Goal: Information Seeking & Learning: Learn about a topic

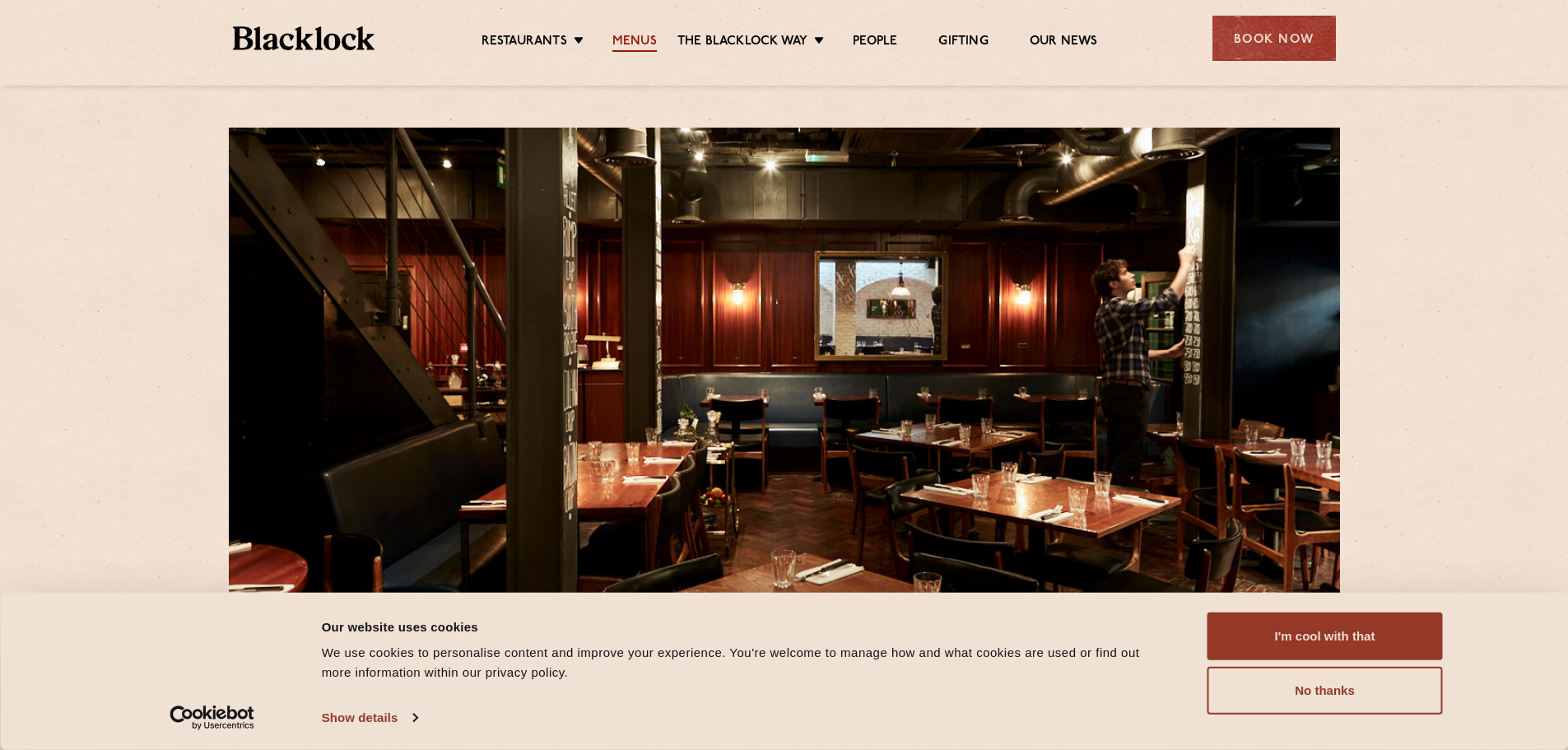
click at [634, 37] on link "Menus" at bounding box center [635, 43] width 45 height 18
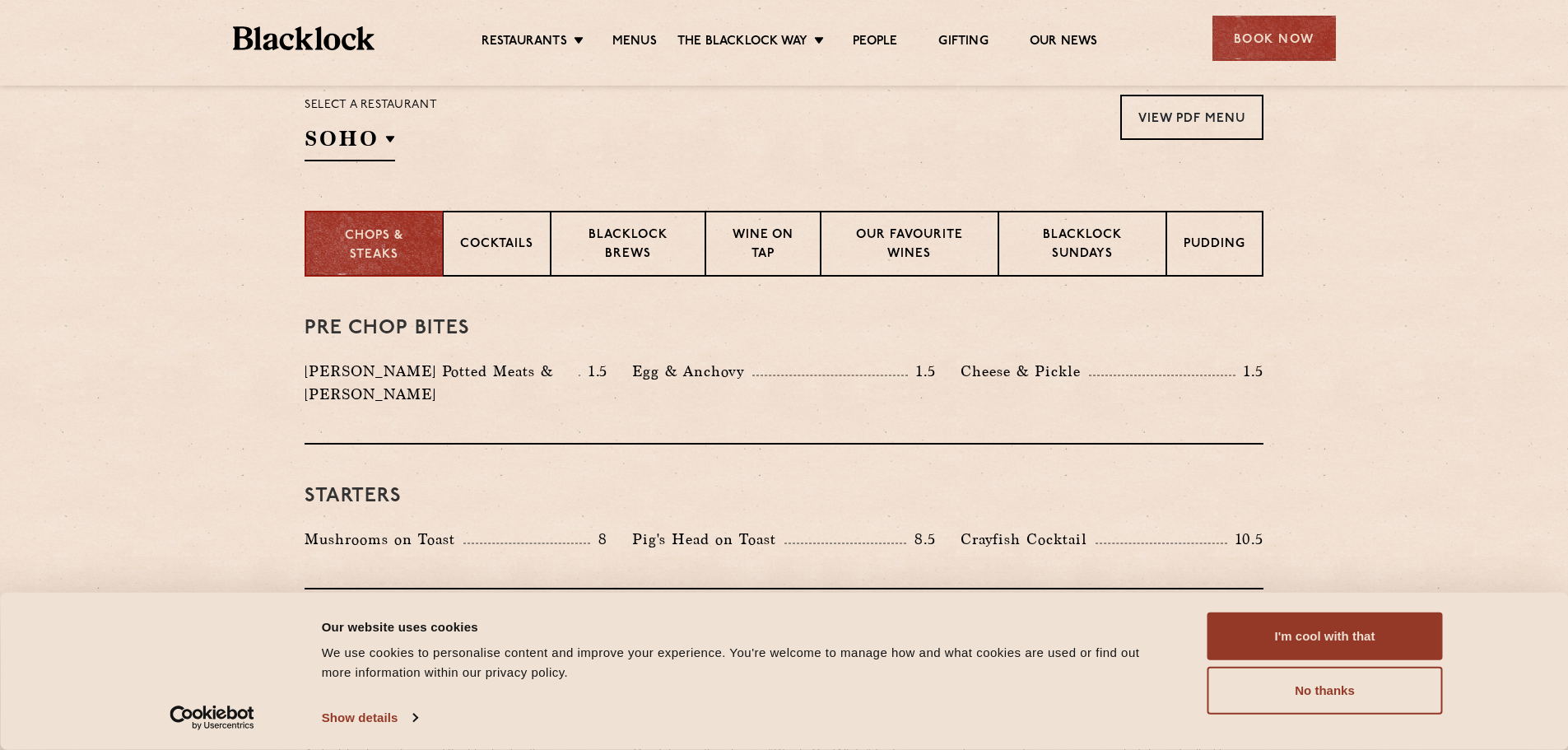
scroll to position [577, 0]
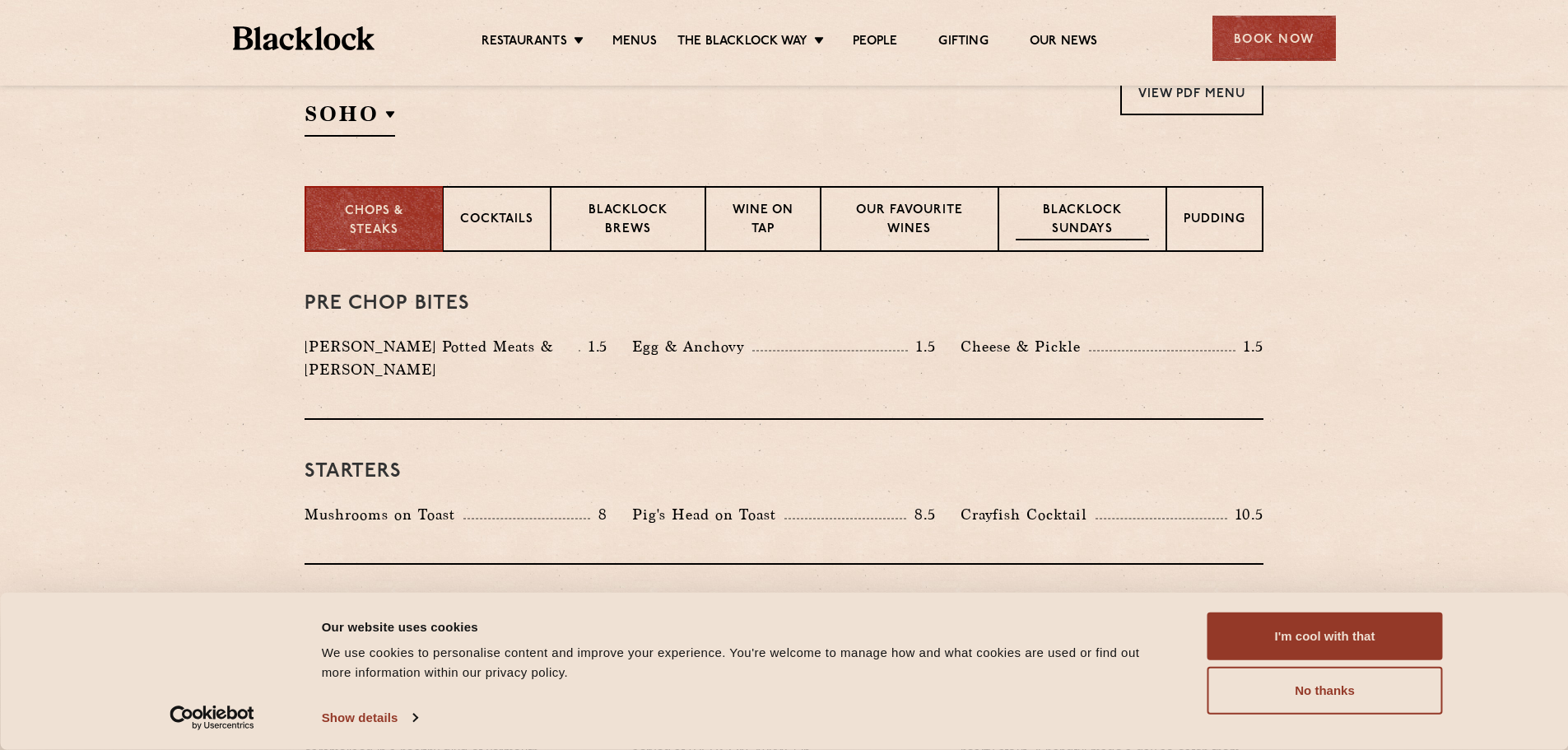
click at [1103, 227] on p "Blacklock Sundays" at bounding box center [1082, 221] width 133 height 38
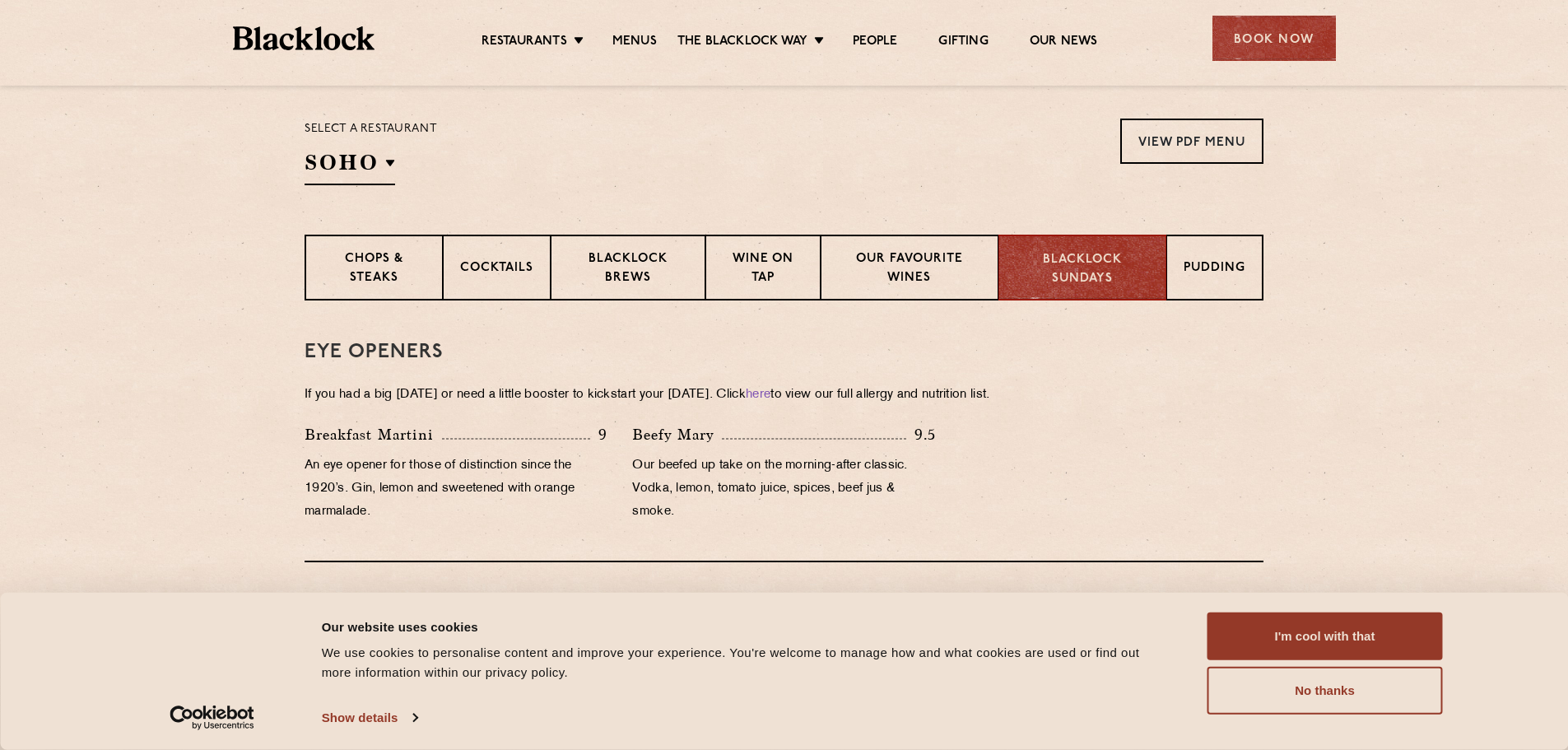
scroll to position [498, 0]
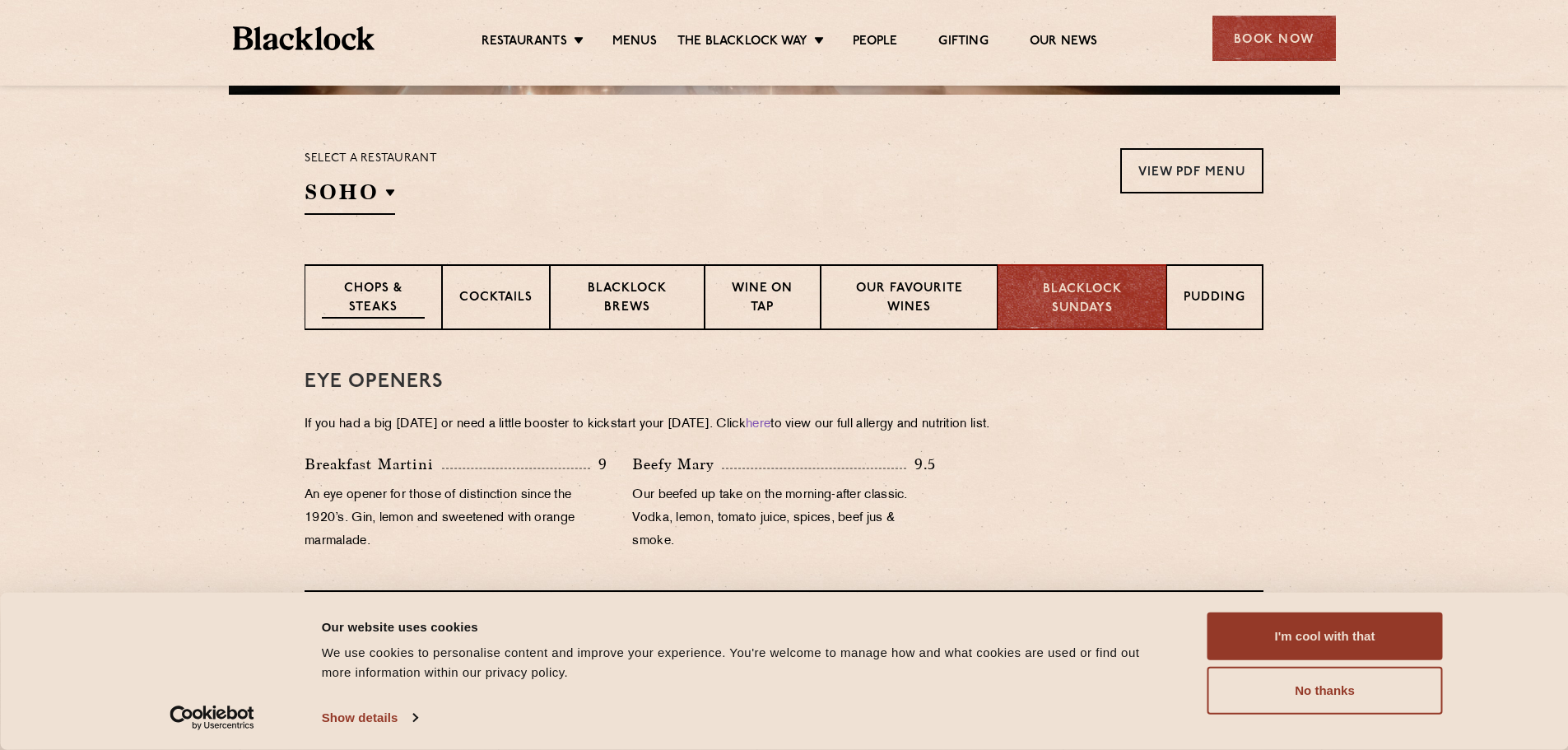
click at [404, 297] on p "Chops & Steaks" at bounding box center [373, 299] width 103 height 38
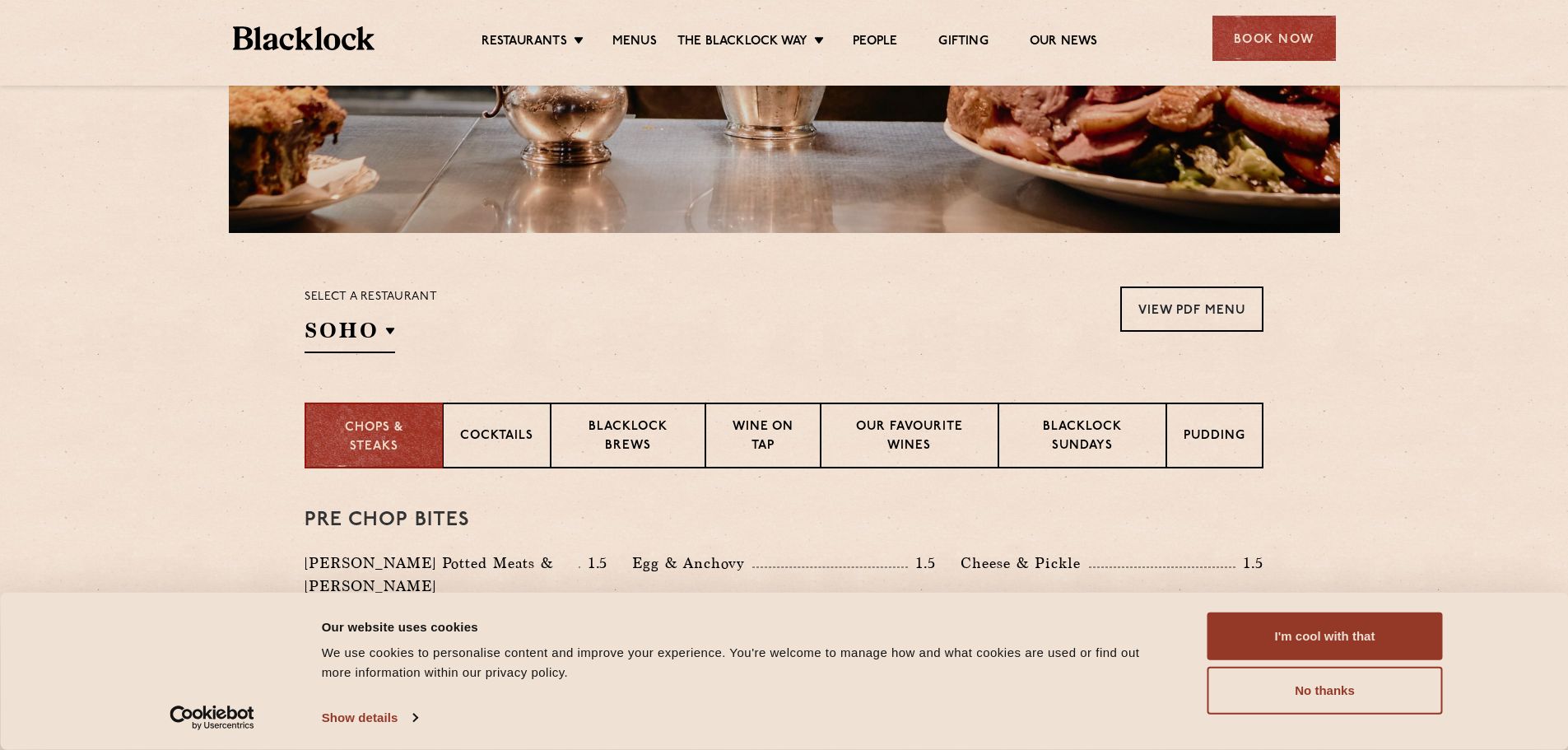
scroll to position [330, 0]
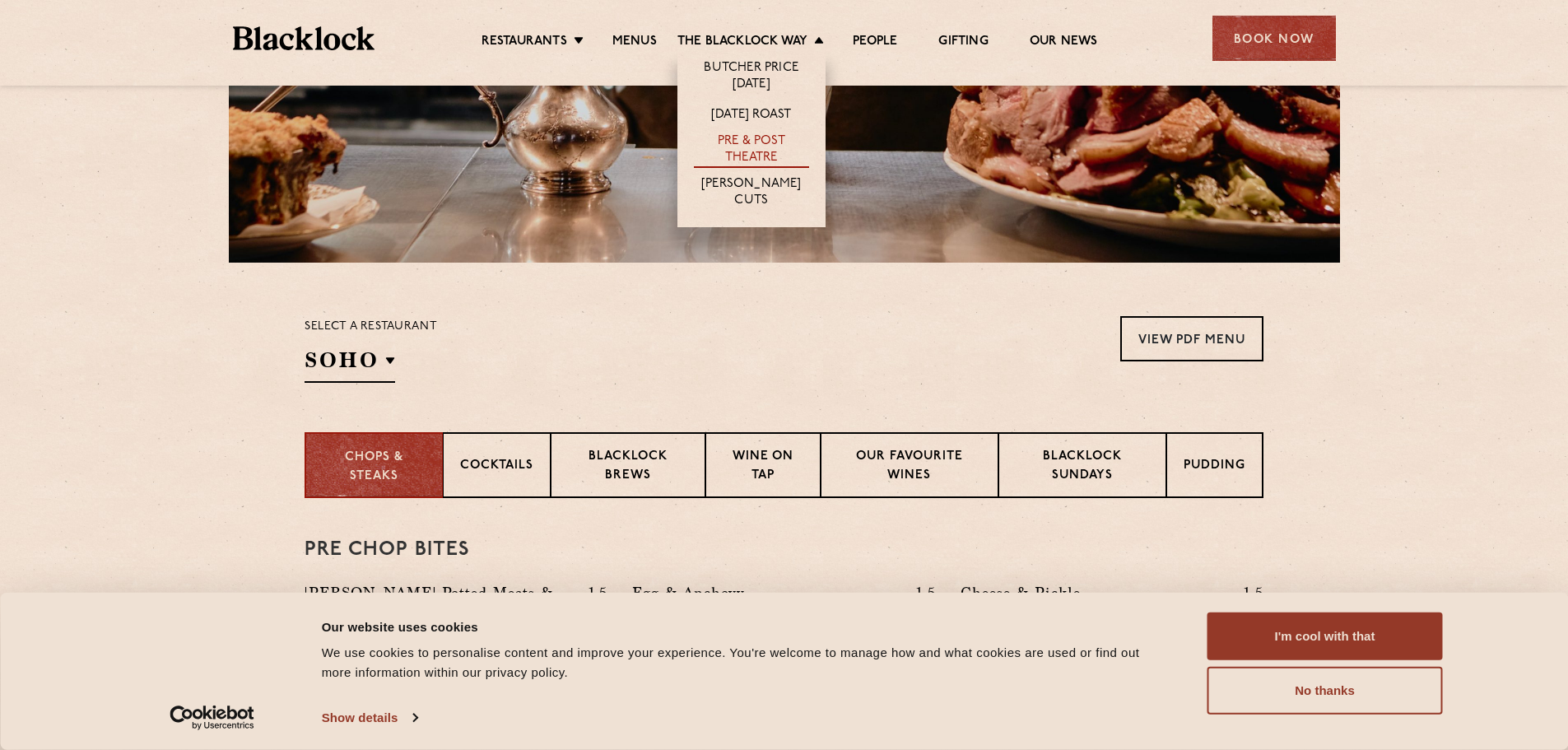
click at [732, 138] on link "Pre & Post Theatre" at bounding box center [751, 150] width 115 height 35
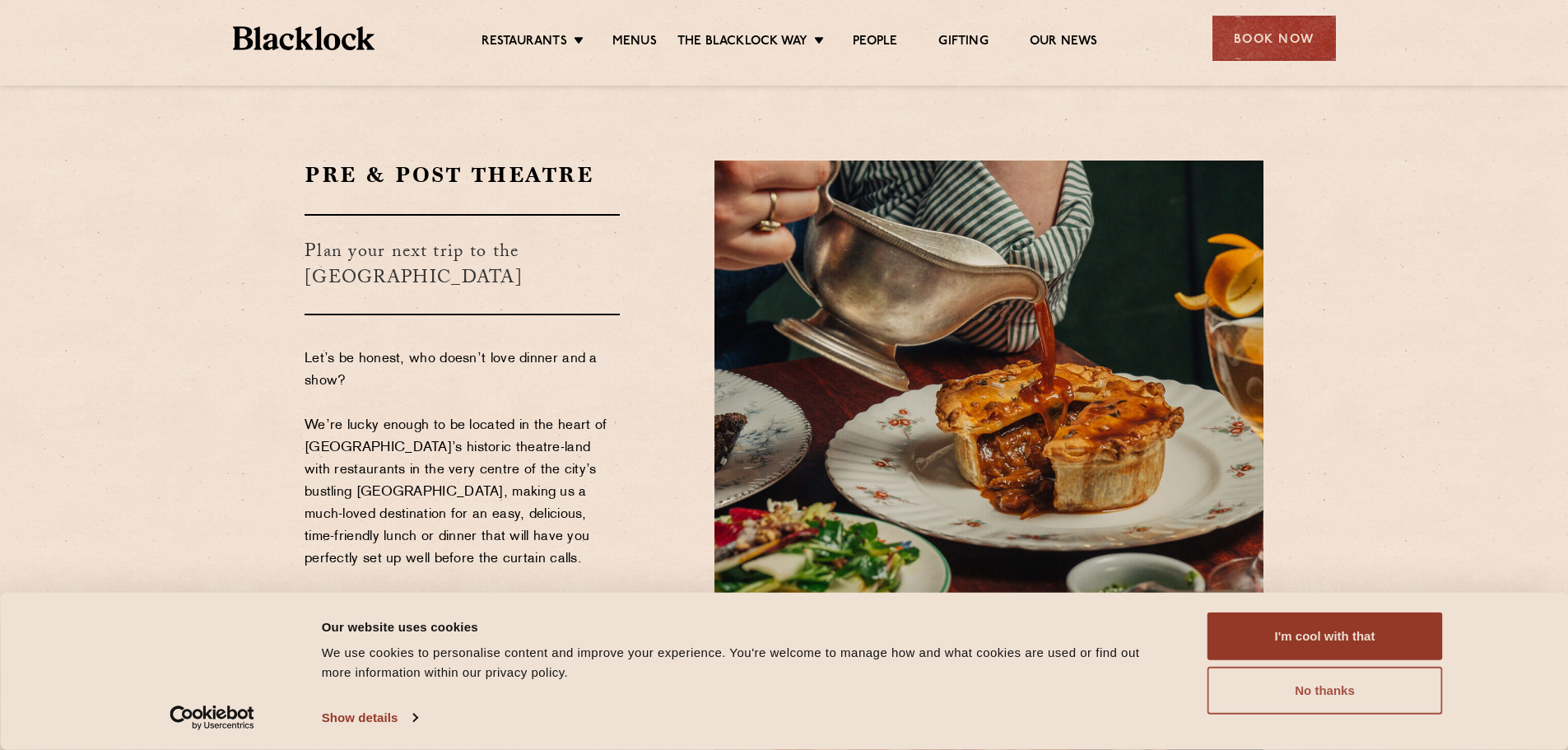
click at [1308, 687] on button "No thanks" at bounding box center [1325, 691] width 236 height 48
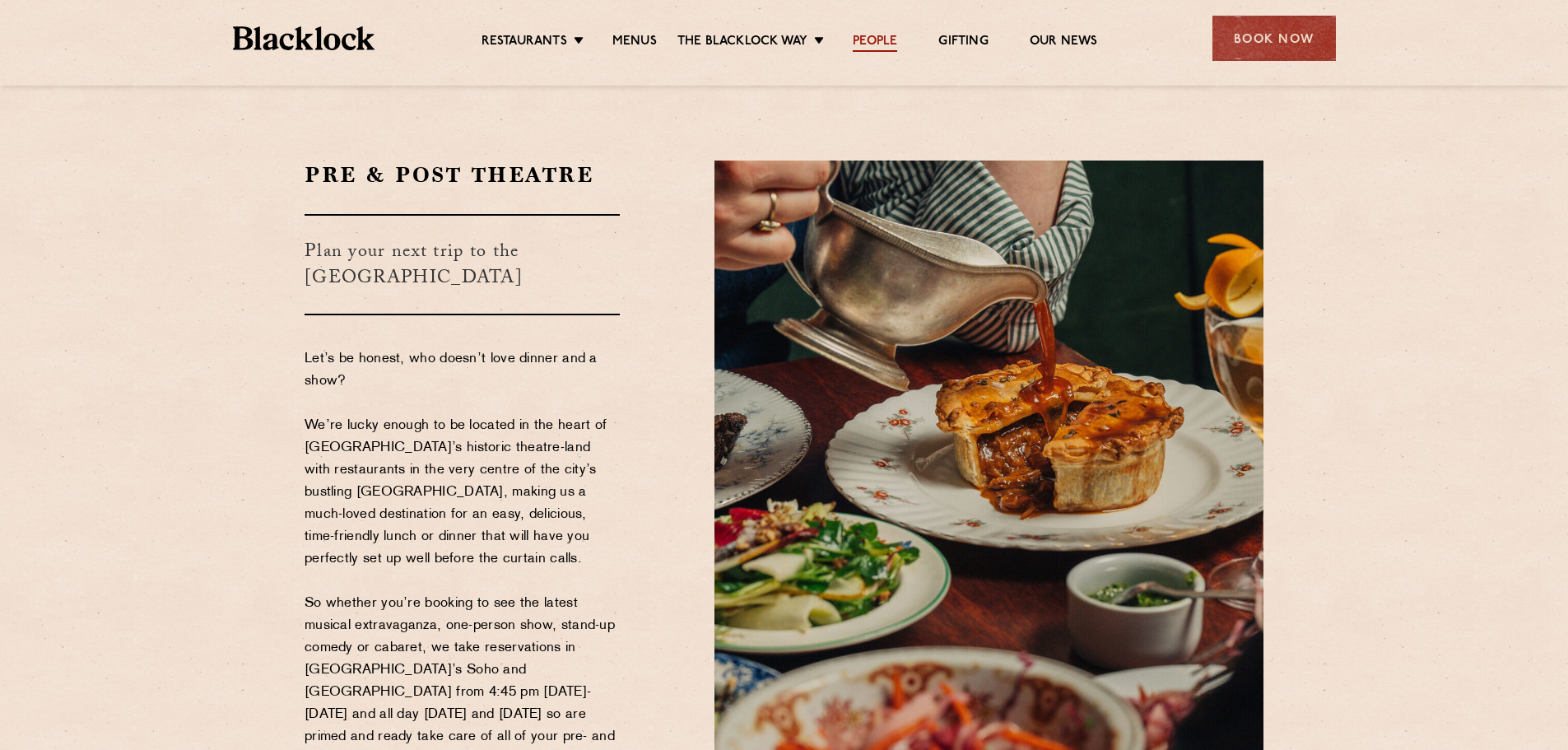
click at [882, 46] on link "People" at bounding box center [875, 43] width 45 height 18
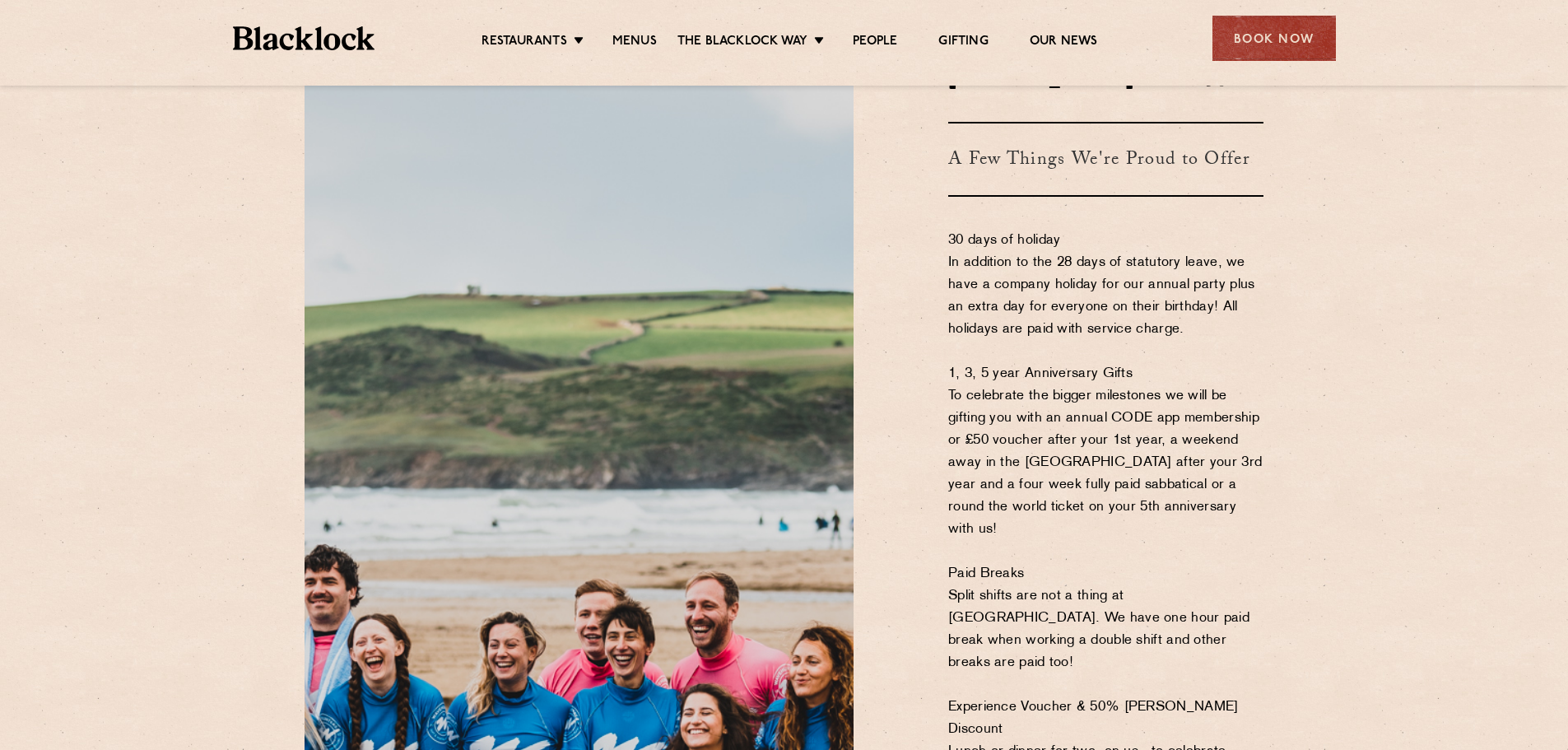
scroll to position [495, 0]
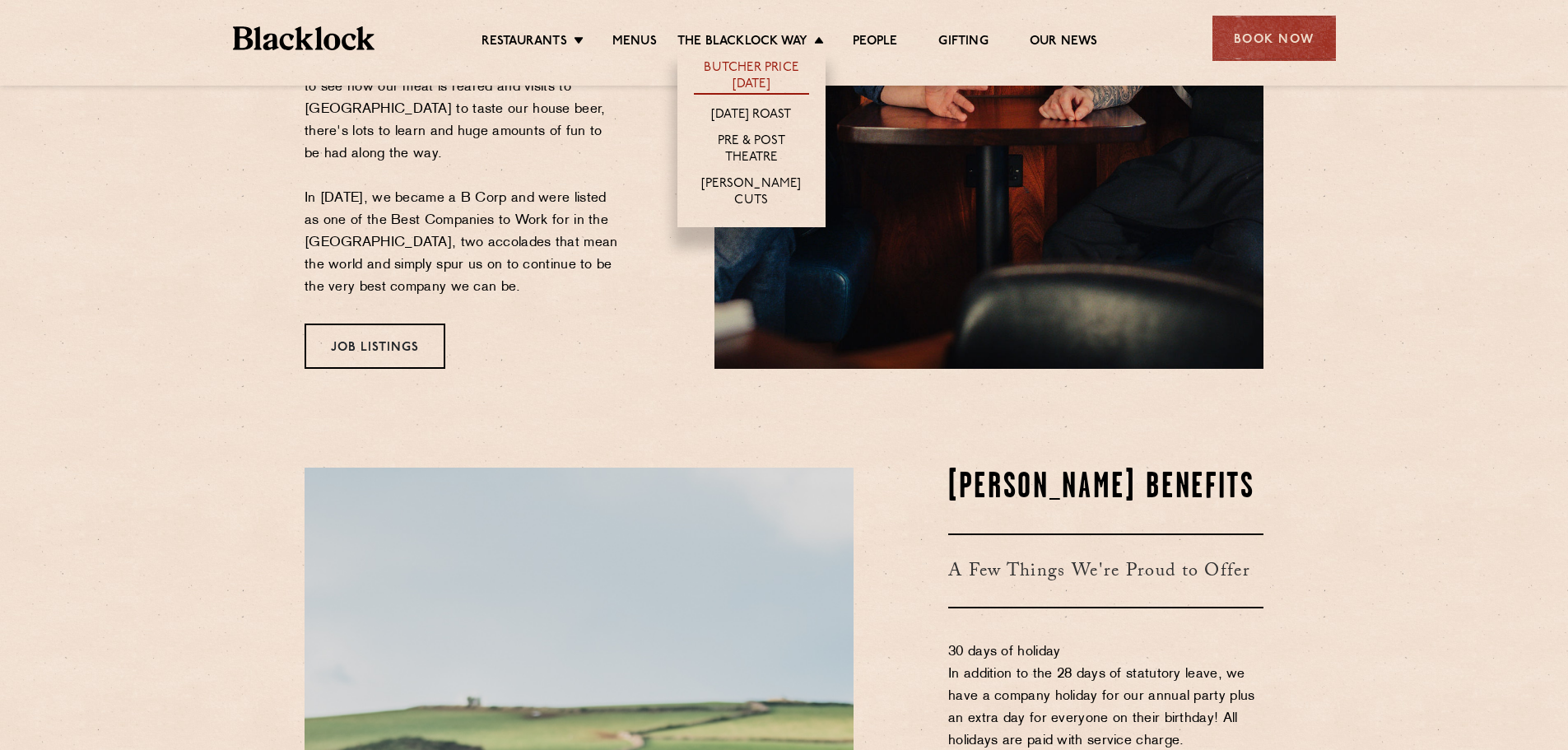
click at [757, 65] on link "Butcher Price [DATE]" at bounding box center [751, 77] width 115 height 35
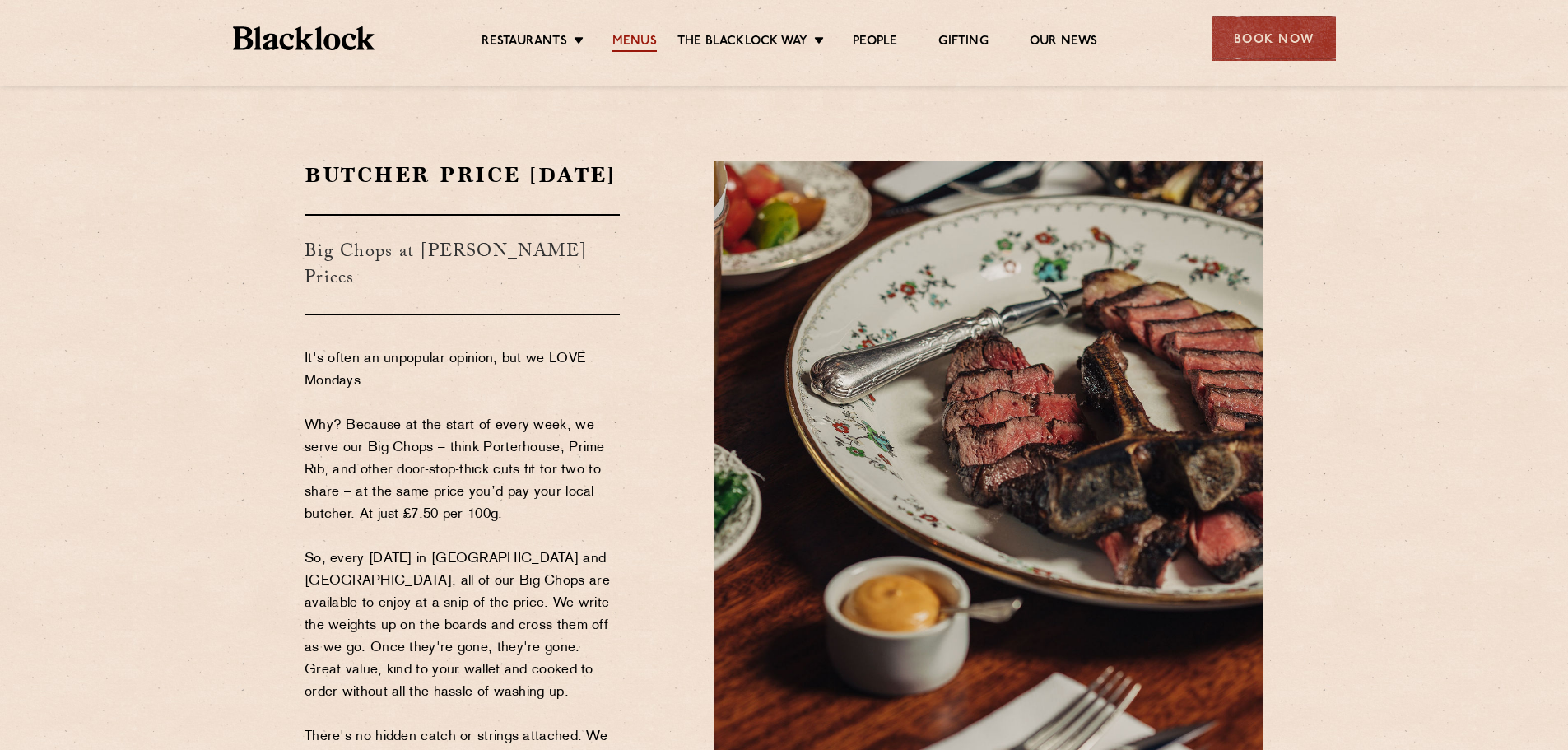
click at [622, 38] on link "Menus" at bounding box center [635, 43] width 45 height 18
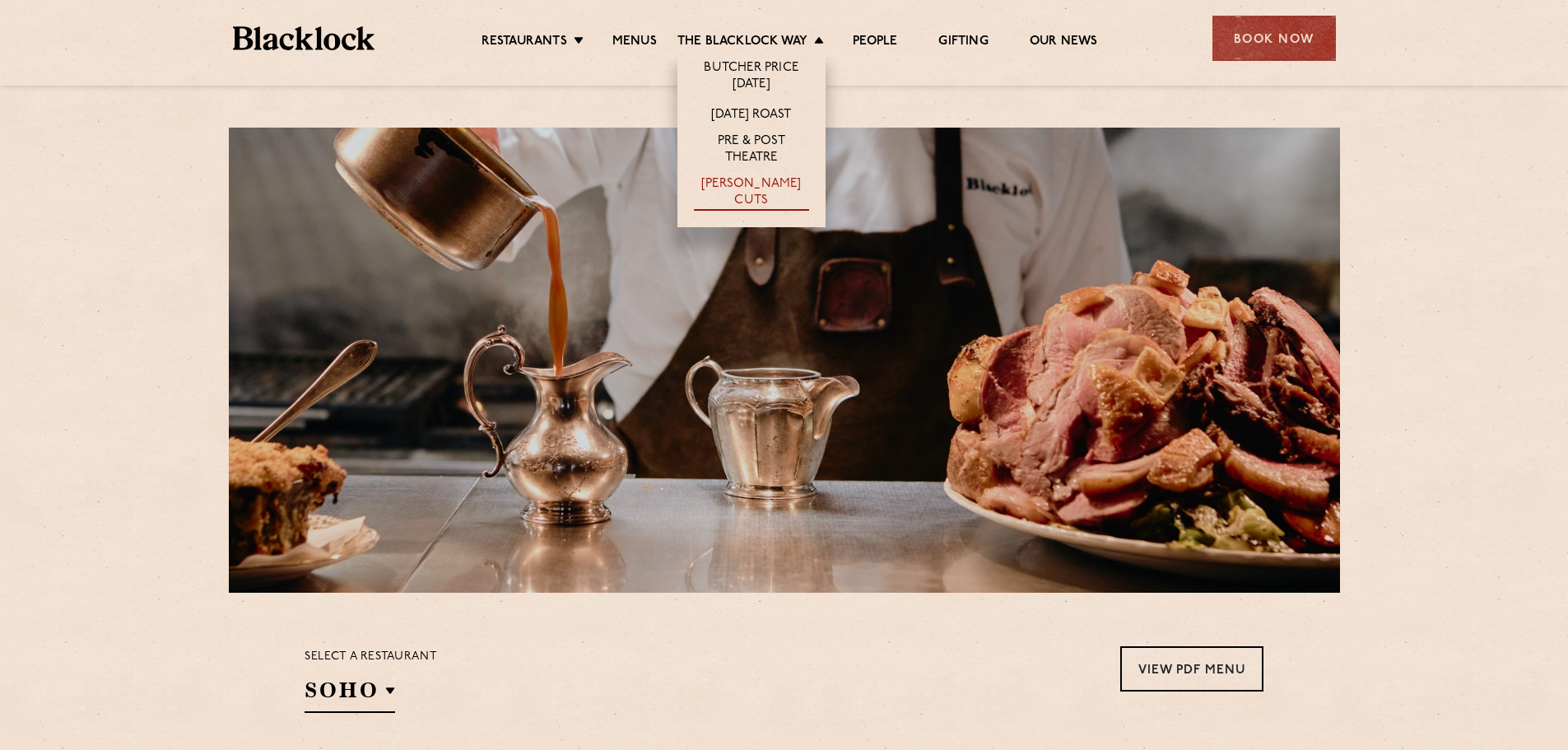
click at [776, 188] on link "[PERSON_NAME] Cuts" at bounding box center [751, 193] width 115 height 35
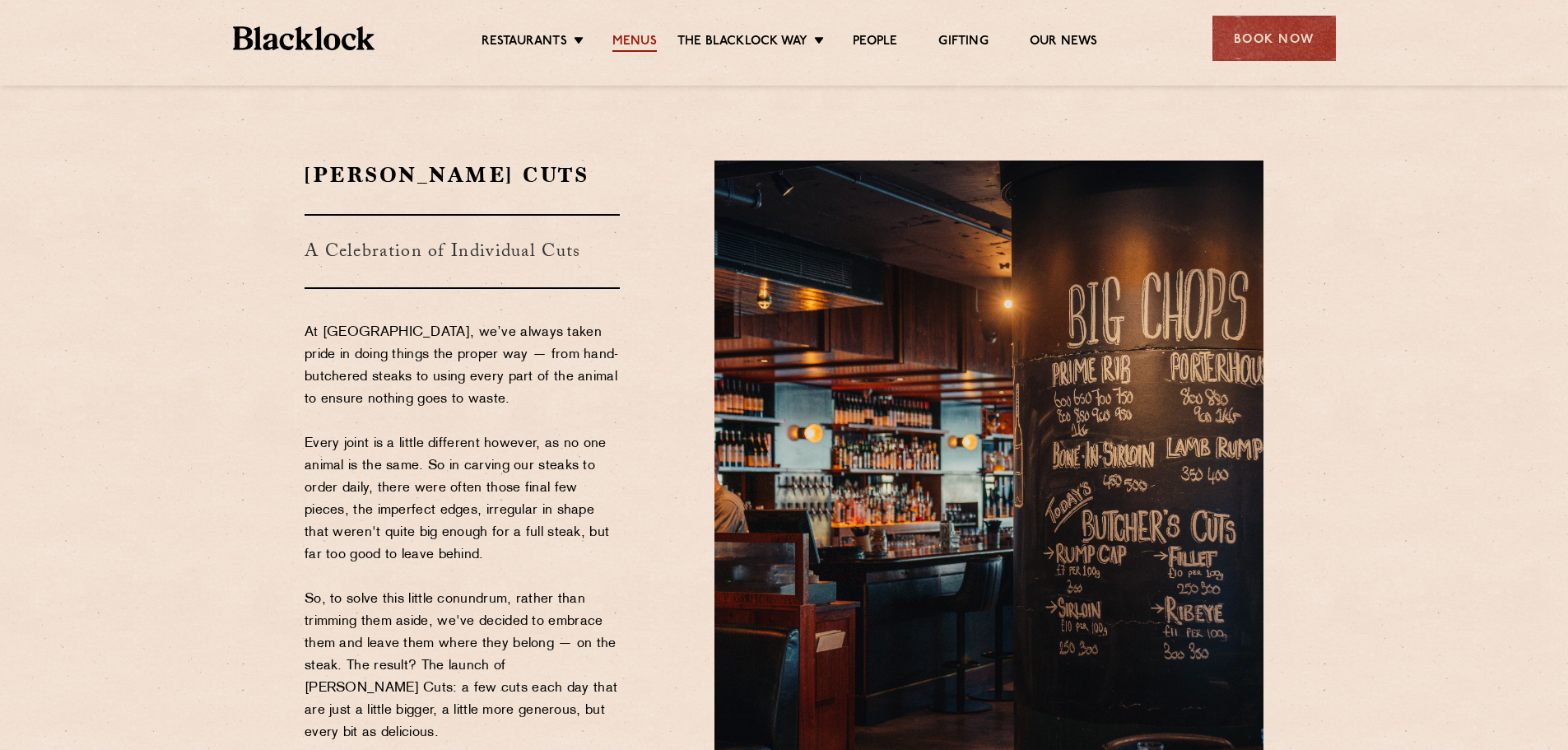
click at [643, 43] on link "Menus" at bounding box center [635, 43] width 45 height 18
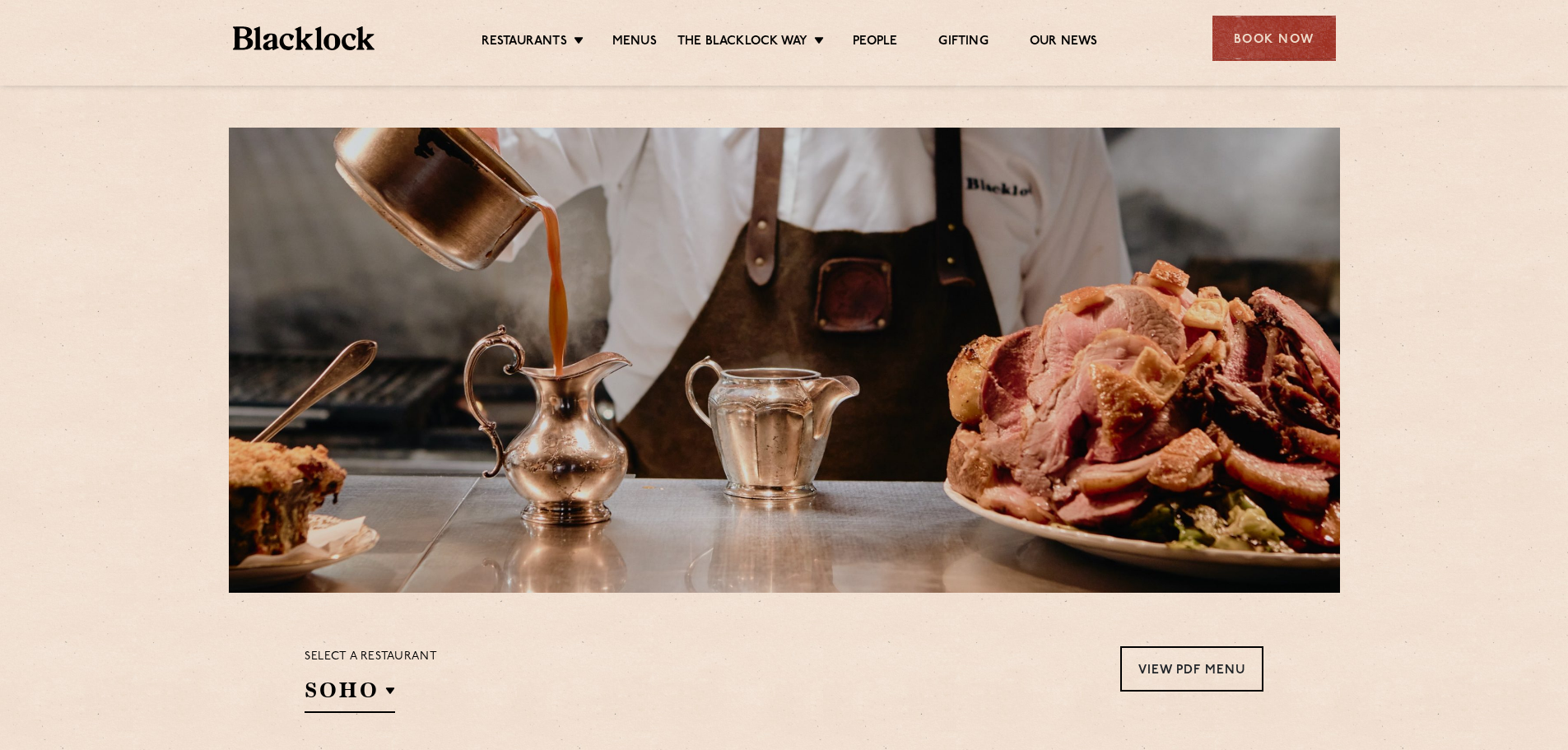
click at [306, 37] on img at bounding box center [304, 38] width 143 height 24
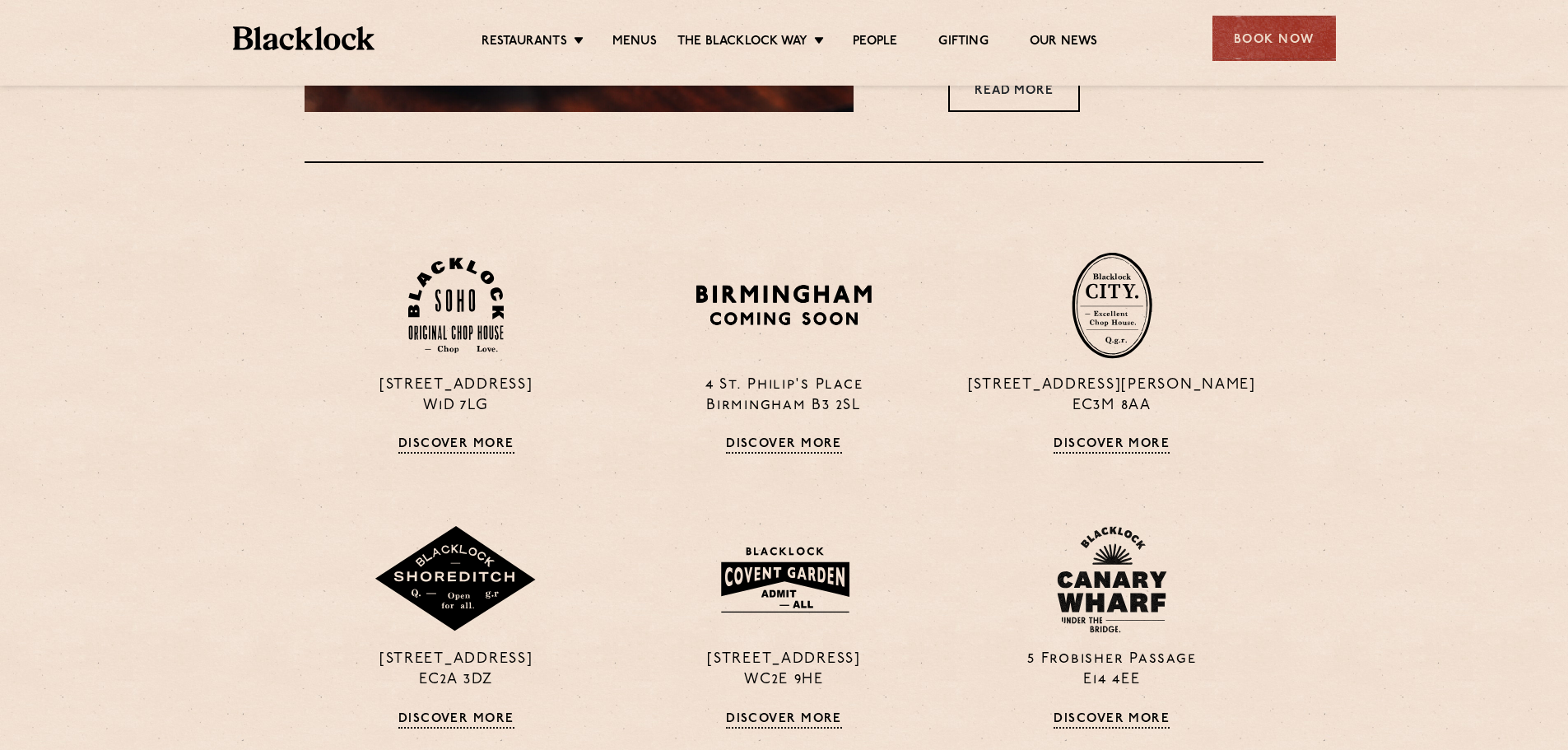
scroll to position [1071, 0]
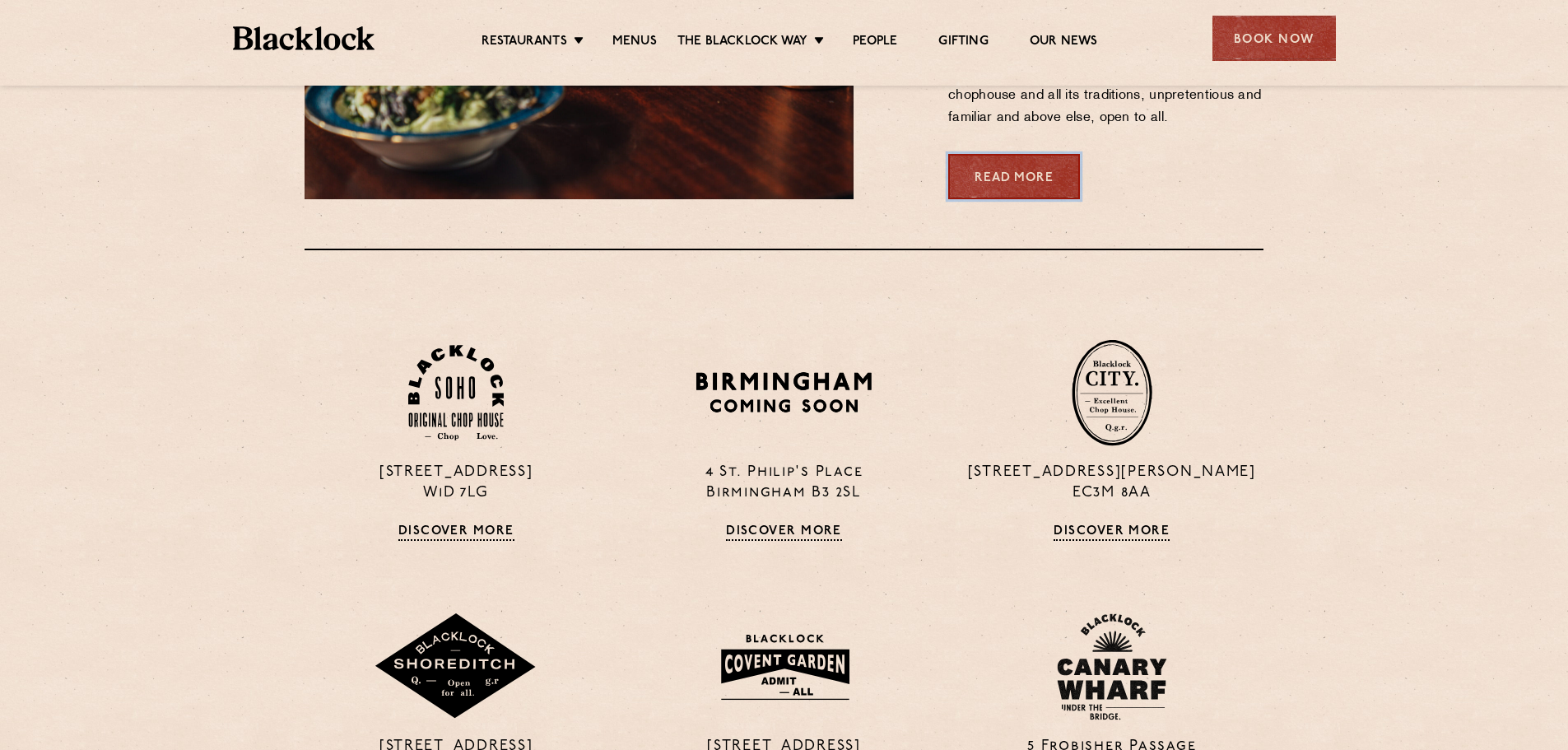
click at [968, 175] on link "Read More" at bounding box center [1015, 177] width 132 height 46
